Goal: Check status: Check status

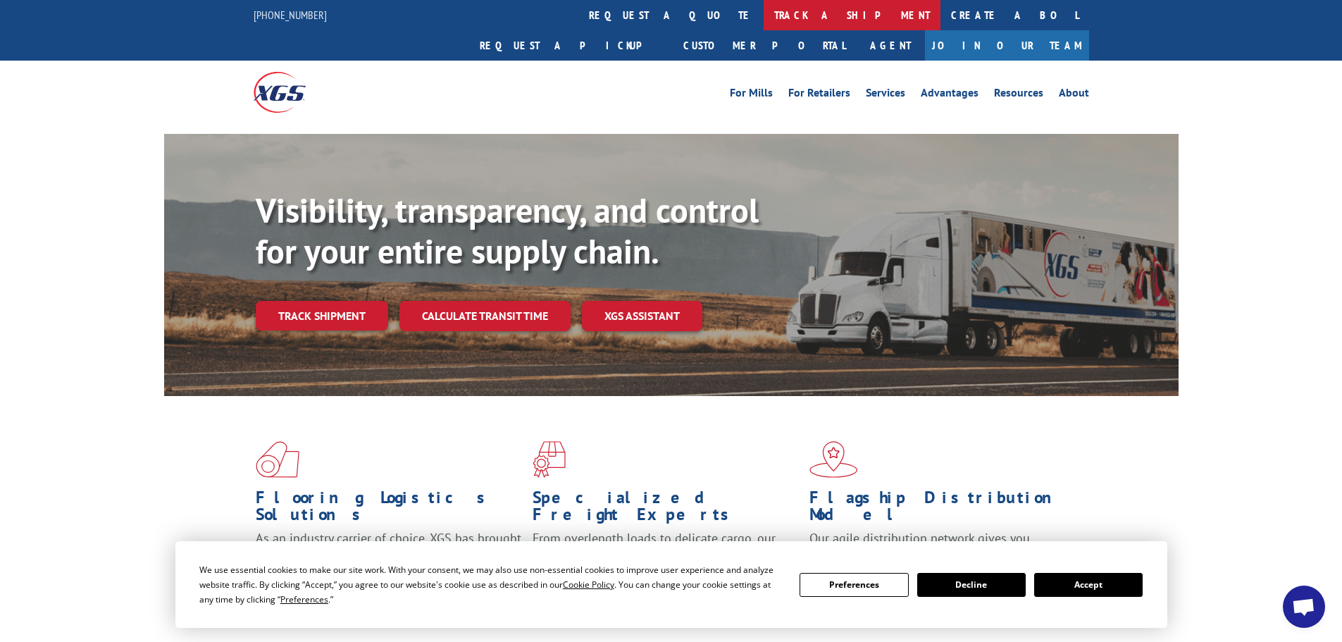
click at [764, 20] on link "track a shipment" at bounding box center [852, 15] width 177 height 30
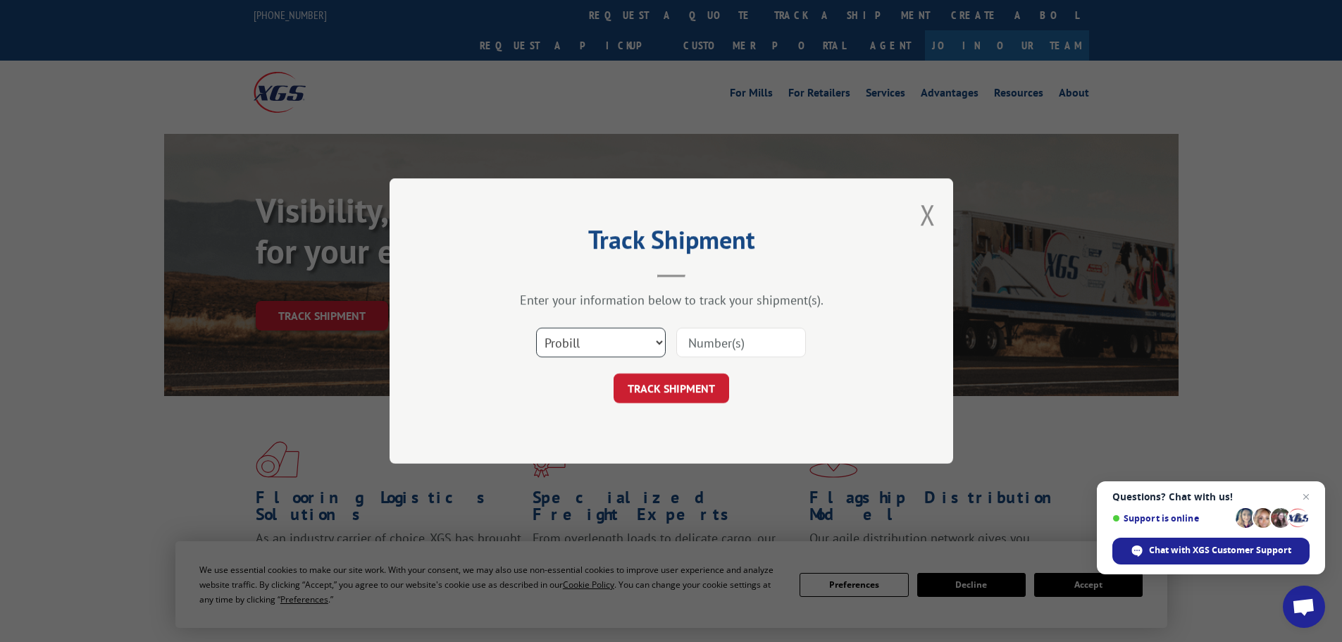
click at [661, 342] on select "Select category... Probill BOL PO" at bounding box center [601, 343] width 130 height 30
select select "bol"
click at [536, 328] on select "Select category... Probill BOL PO" at bounding box center [601, 343] width 130 height 30
paste input "6885394"
type input "6885394"
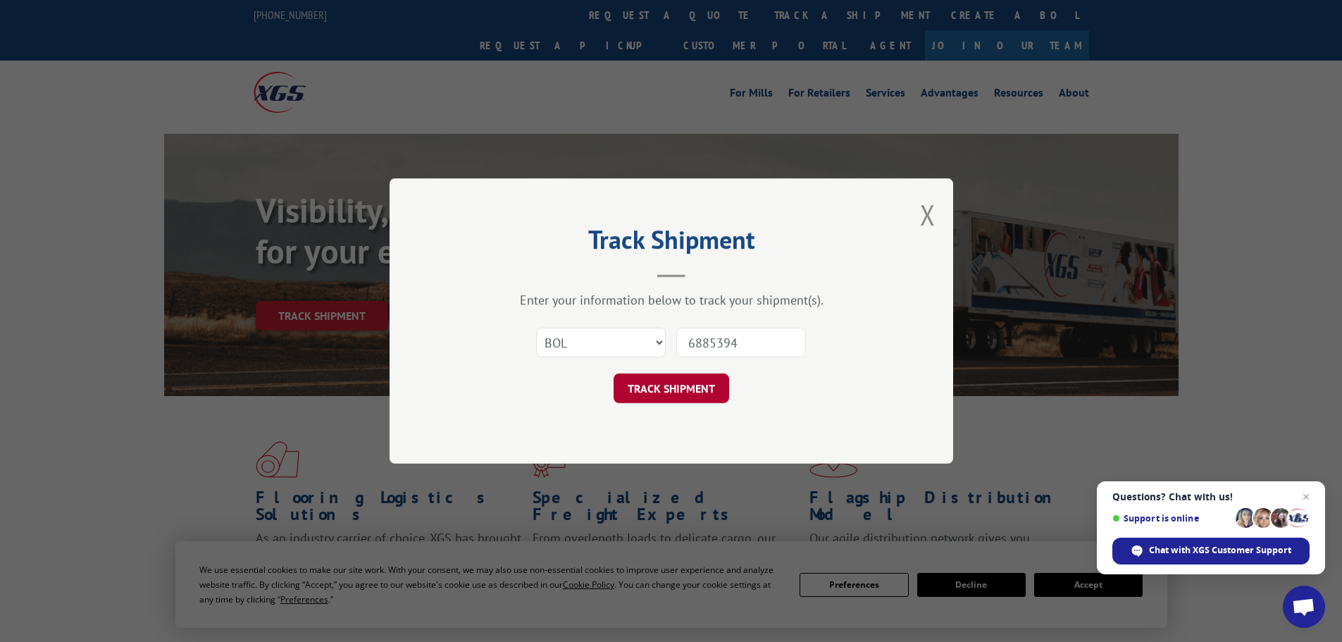
click at [696, 396] on button "TRACK SHIPMENT" at bounding box center [672, 388] width 116 height 30
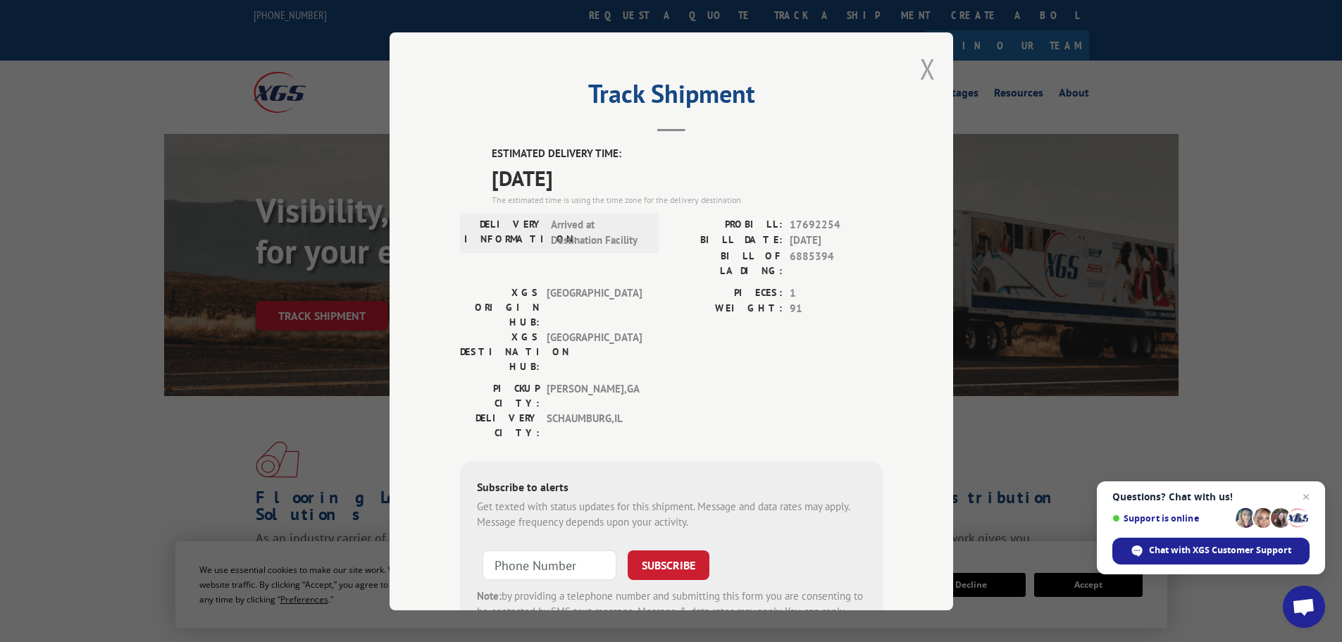
click at [925, 73] on button "Close modal" at bounding box center [927, 68] width 15 height 37
